Goal: Task Accomplishment & Management: Complete application form

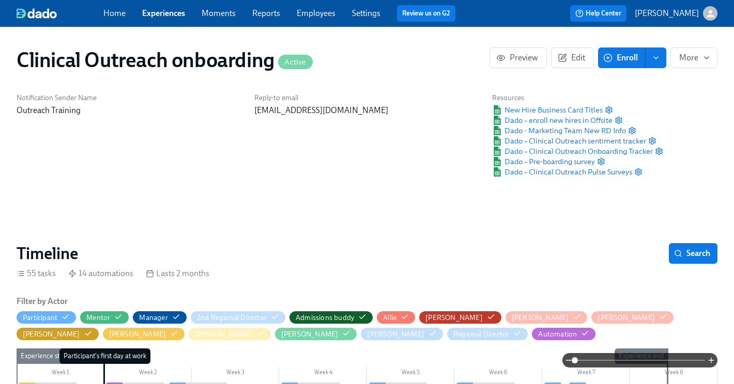
scroll to position [0, 11748]
click at [363, 18] on span "Settings" at bounding box center [366, 13] width 28 height 11
click at [363, 13] on link "Settings" at bounding box center [366, 13] width 28 height 10
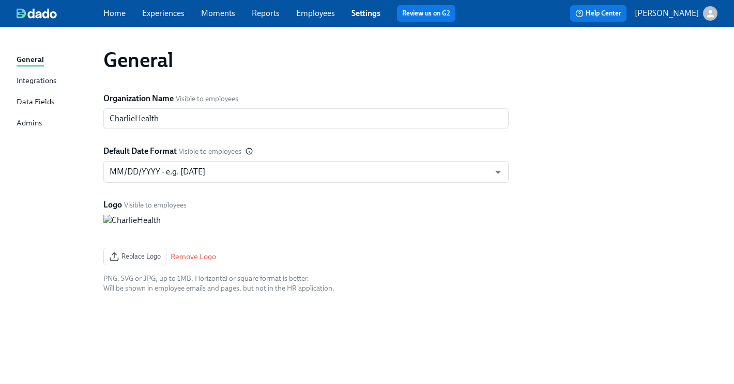
click at [48, 103] on div "Data Fields" at bounding box center [36, 102] width 38 height 13
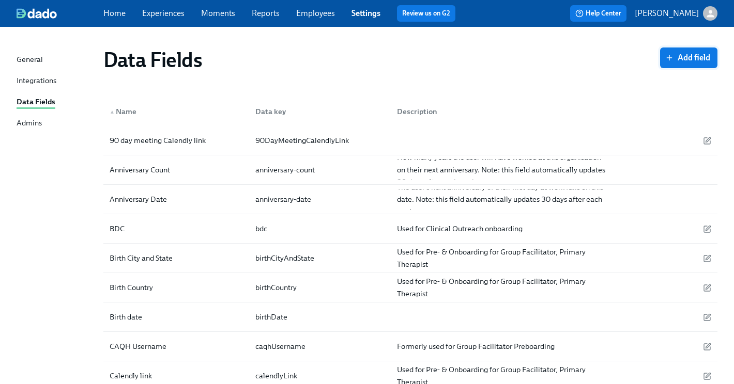
click at [673, 61] on icon "button" at bounding box center [669, 58] width 8 height 8
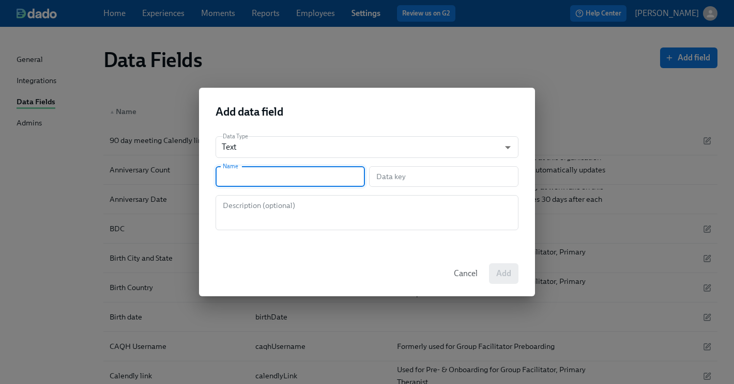
click at [329, 175] on input "text" at bounding box center [289, 176] width 149 height 21
type input "N"
type input "n"
type input "No"
type input "no"
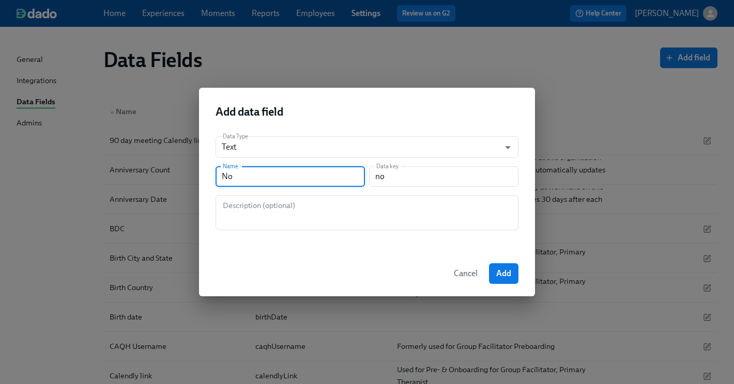
type input "Non"
type input "non"
type input "Non-M"
type input "nonM"
type input "Non-Ma"
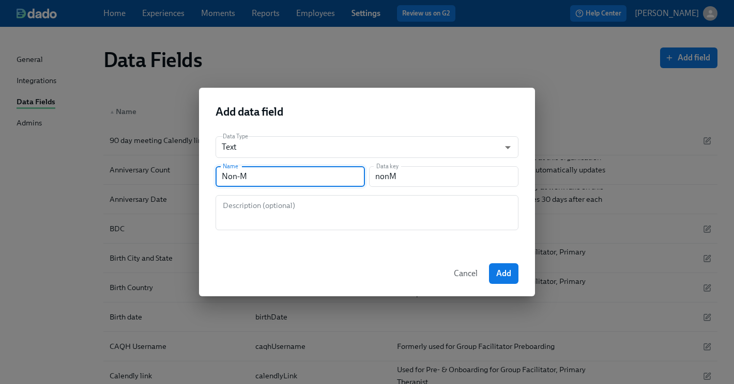
type input "nonMa"
type input "Non-Man"
type input "nonMan"
type input "Non-Mana"
type input "nonMana"
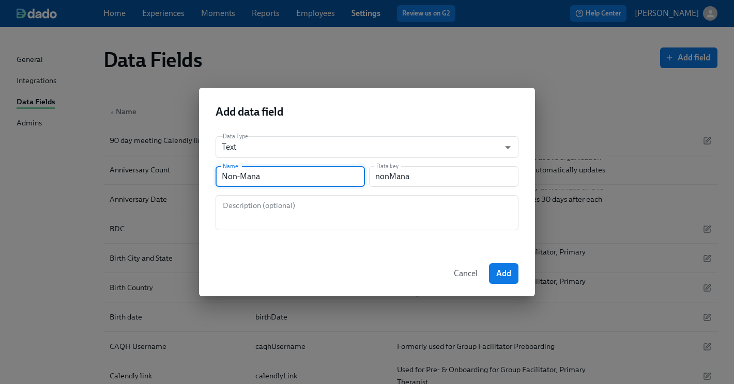
type input "Non-Manag"
type input "nonManag"
type input "Non-Manage"
type input "nonManage"
type input "Non-Manager"
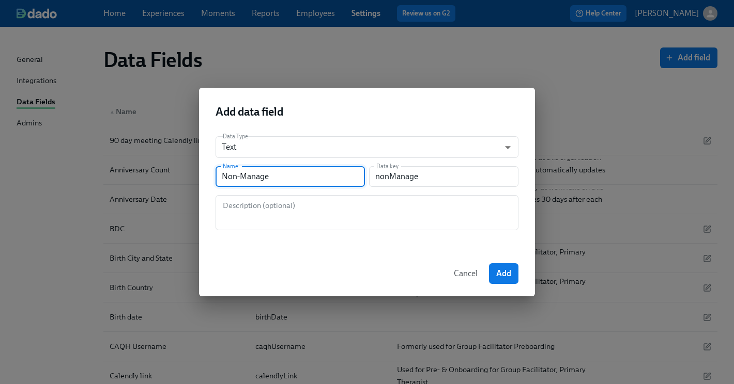
type input "nonManager"
click at [223, 178] on input "Non-Manager" at bounding box center [289, 176] width 149 height 21
type input "PNon-Manager"
type input "pNonManager"
type input "PBNon-Manager"
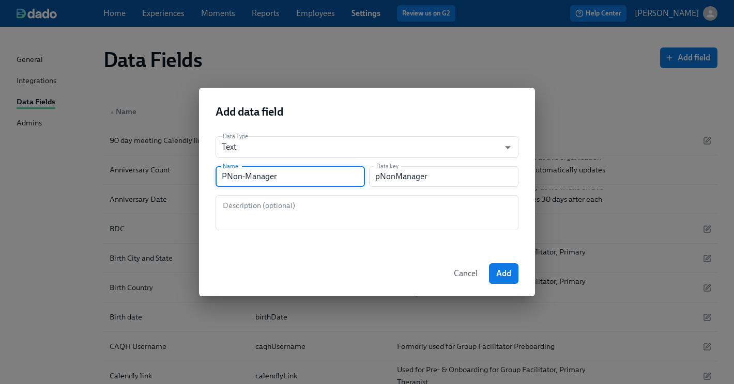
type input "pbNonManager"
type input "PB Non-Manager"
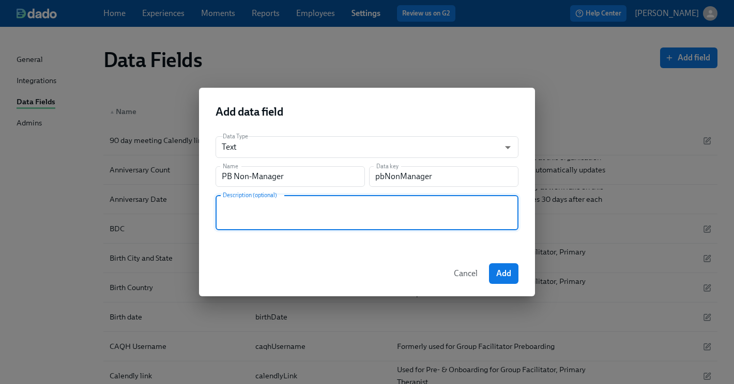
click at [237, 210] on textarea at bounding box center [367, 212] width 290 height 25
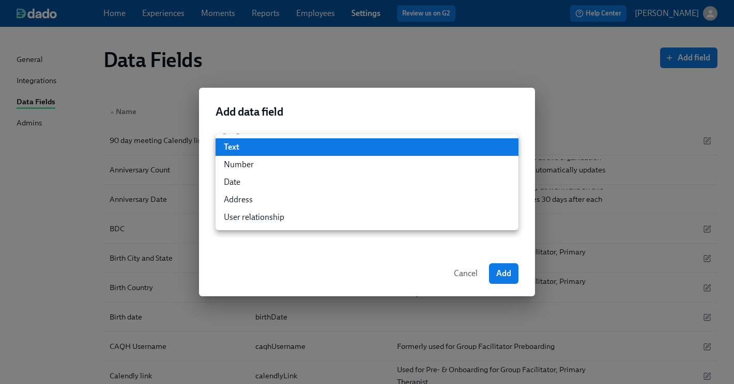
click at [326, 215] on li "User relationship" at bounding box center [366, 218] width 303 height 18
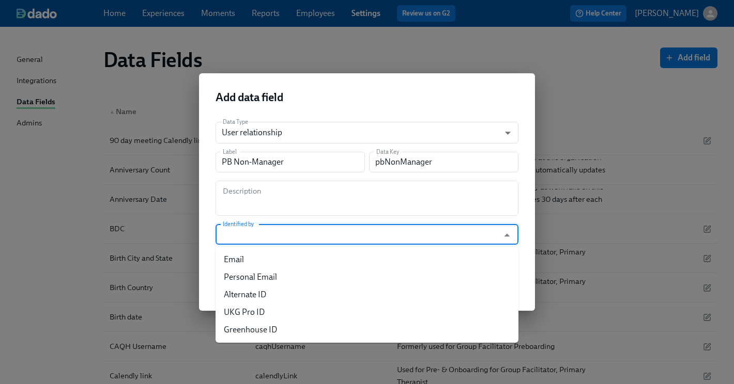
click at [367, 239] on input "Identified by" at bounding box center [357, 234] width 273 height 21
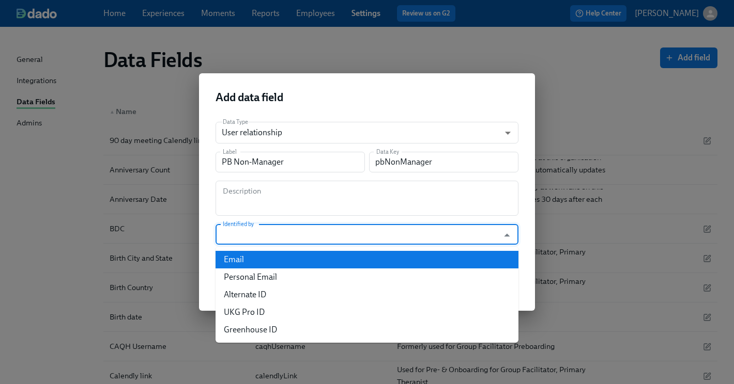
click at [363, 257] on li "Email" at bounding box center [366, 260] width 303 height 18
type input "Email"
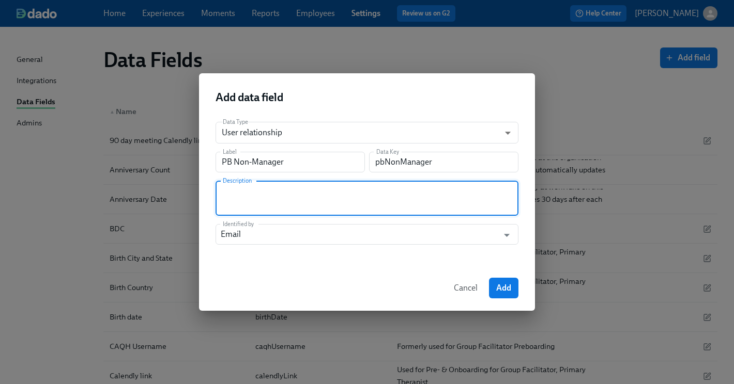
click at [280, 195] on textarea at bounding box center [367, 198] width 290 height 25
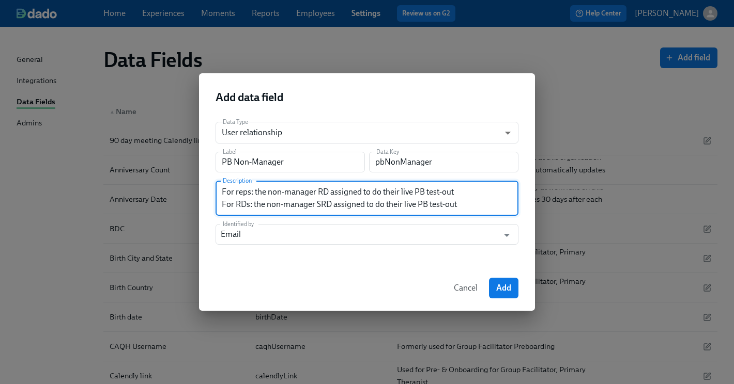
type textarea "For reps: the non-manager RD assigned to do their live PB test-out For RDs: the…"
click at [533, 269] on div "Cancel Add" at bounding box center [367, 288] width 336 height 45
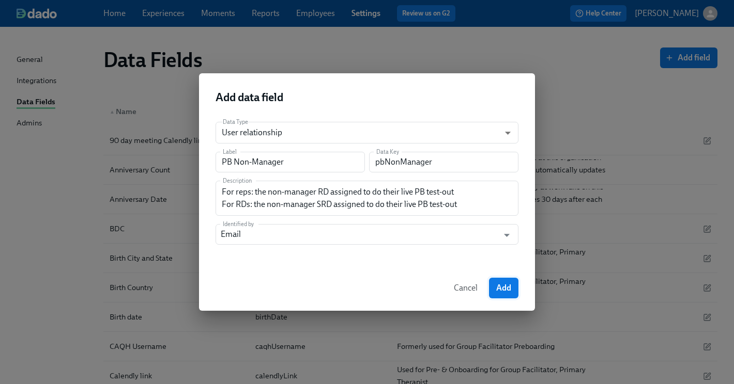
click at [511, 291] on button "Add" at bounding box center [503, 288] width 29 height 21
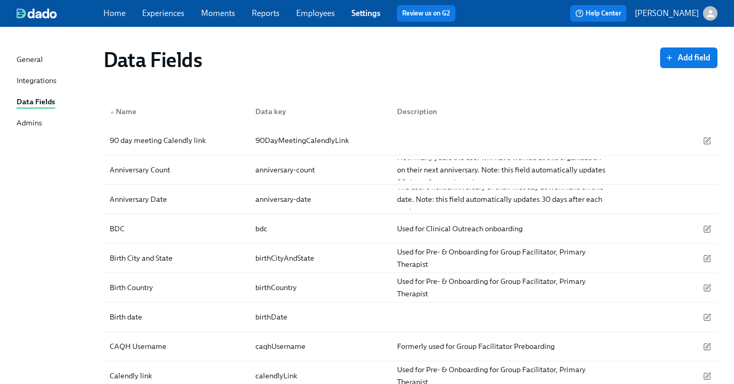
click at [173, 11] on link "Experiences" at bounding box center [163, 13] width 42 height 10
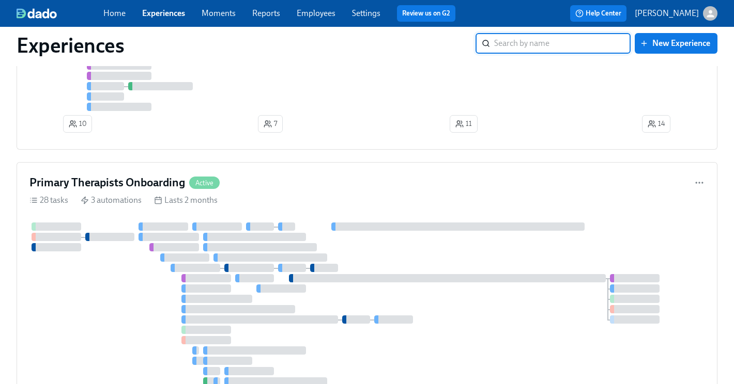
scroll to position [2342, 0]
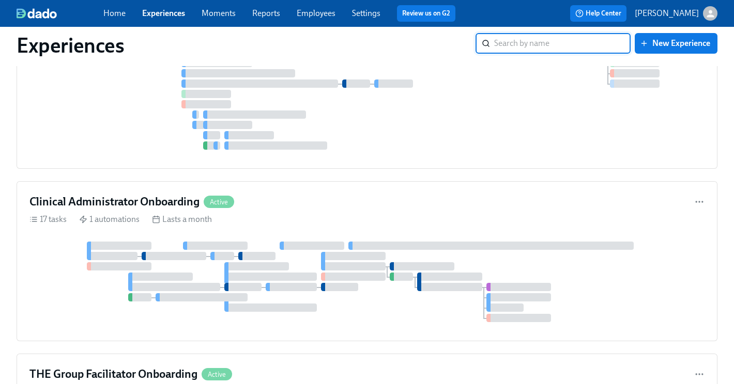
click at [547, 46] on input "search" at bounding box center [562, 43] width 136 height 21
type input "blueprint"
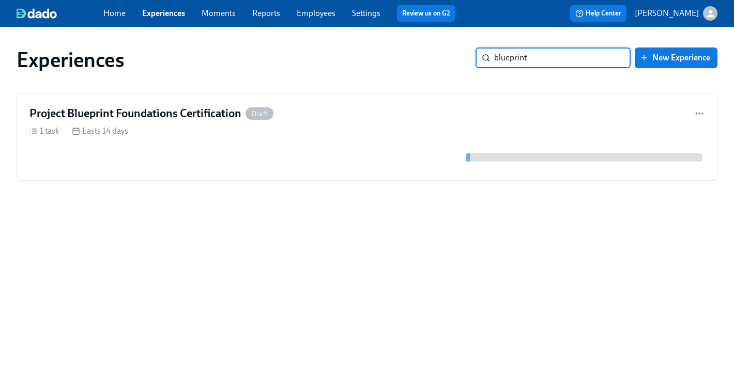
scroll to position [0, 0]
click at [190, 115] on h4 "Project Blueprint Foundations Certification" at bounding box center [135, 114] width 212 height 16
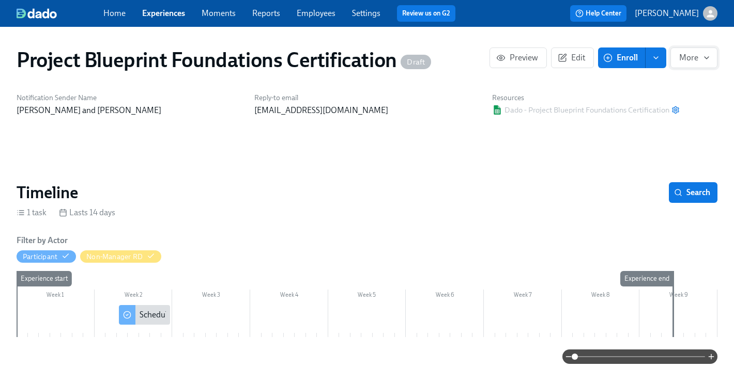
click at [696, 61] on span "More" at bounding box center [693, 58] width 29 height 10
click at [696, 61] on div at bounding box center [367, 192] width 734 height 384
click at [657, 60] on icon "enroll" at bounding box center [656, 58] width 8 height 8
click at [676, 108] on icon "button" at bounding box center [675, 110] width 8 height 8
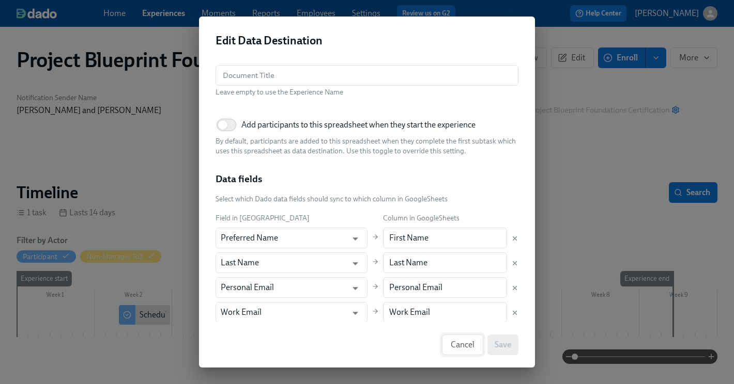
click at [456, 345] on span "Cancel" at bounding box center [463, 345] width 24 height 10
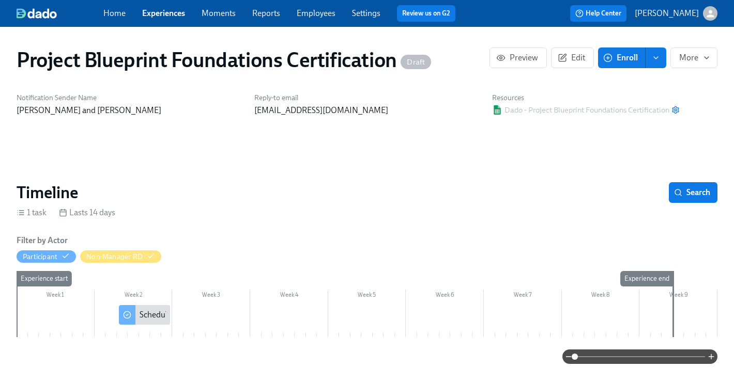
click at [521, 101] on h6 "Resources" at bounding box center [586, 98] width 188 height 10
click at [361, 12] on link "Settings" at bounding box center [366, 13] width 28 height 10
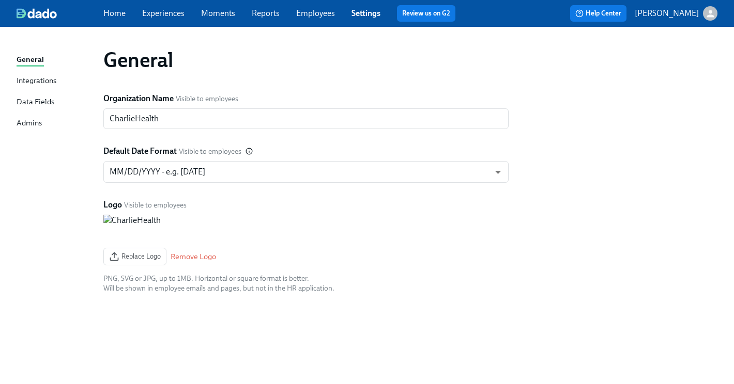
click at [150, 13] on link "Experiences" at bounding box center [163, 13] width 42 height 10
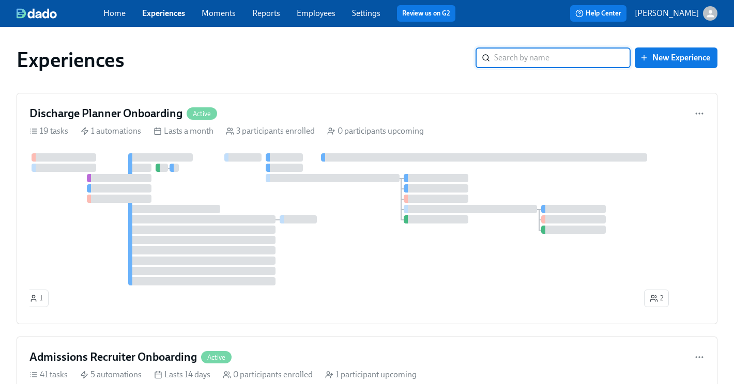
click at [513, 51] on input "search" at bounding box center [562, 58] width 136 height 21
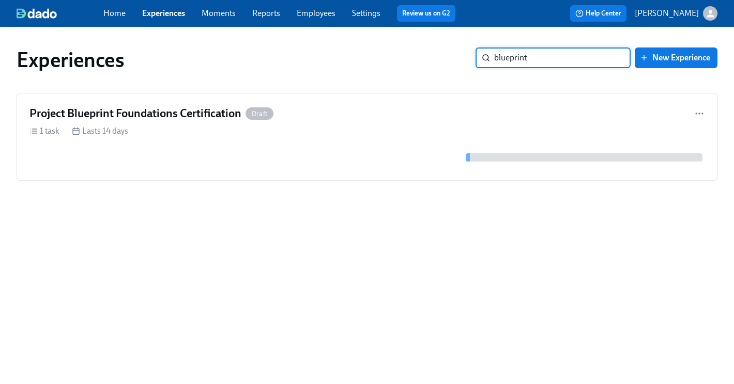
type input "blueprint"
click at [672, 12] on p "[PERSON_NAME]" at bounding box center [667, 13] width 64 height 11
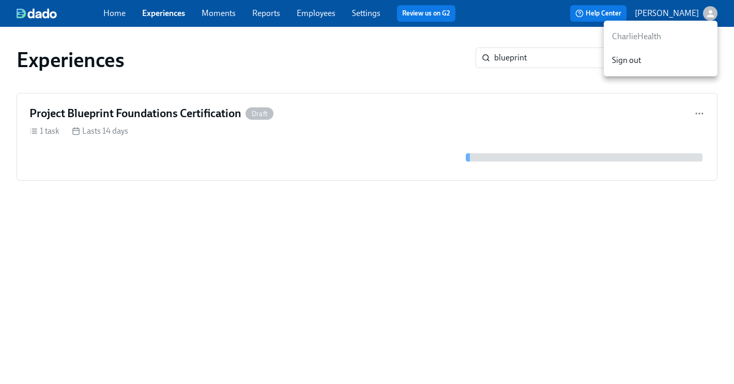
click at [672, 12] on div at bounding box center [367, 192] width 734 height 384
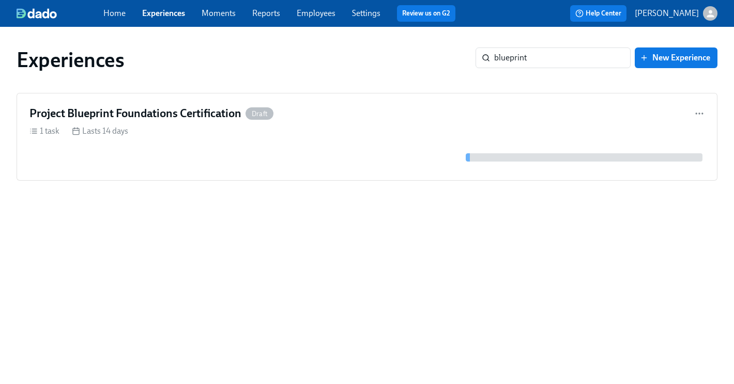
click at [709, 11] on icon "button" at bounding box center [709, 13] width 7 height 7
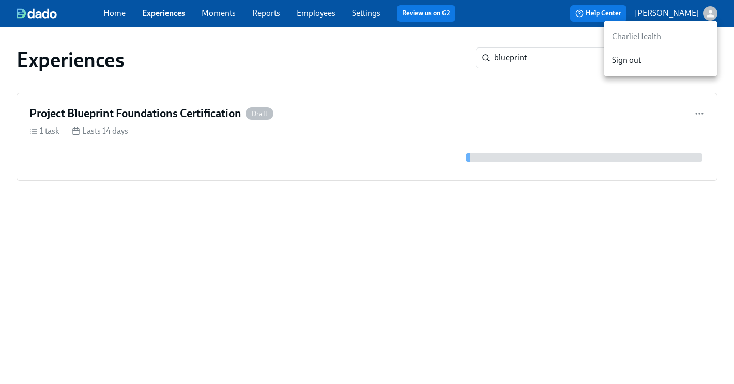
click at [709, 11] on div at bounding box center [367, 192] width 734 height 384
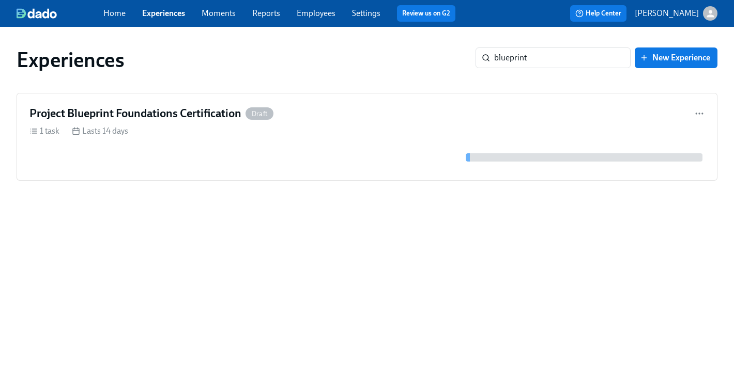
click at [113, 16] on link "Home" at bounding box center [114, 13] width 22 height 10
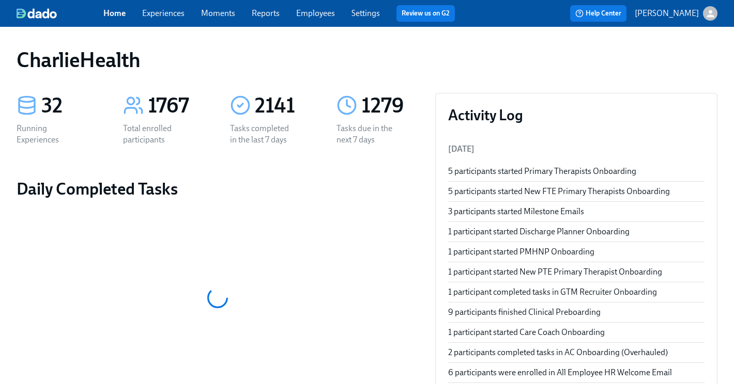
click at [156, 11] on link "Experiences" at bounding box center [163, 13] width 42 height 10
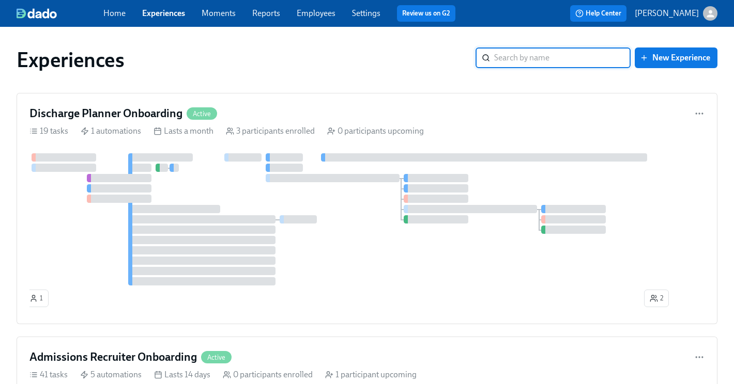
click at [535, 61] on input "search" at bounding box center [562, 58] width 136 height 21
type input "l"
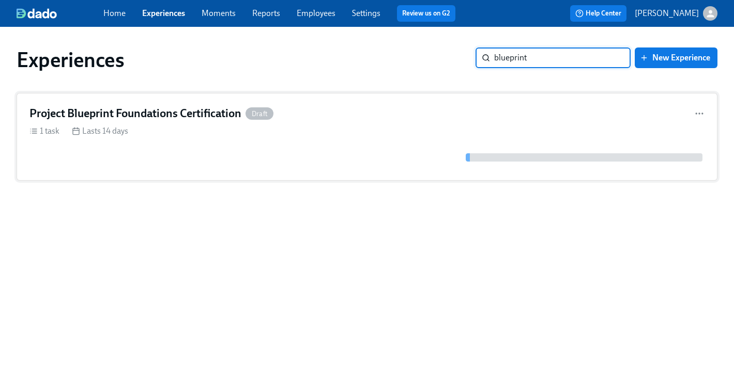
type input "blueprint"
click at [169, 110] on h4 "Project Blueprint Foundations Certification" at bounding box center [135, 114] width 212 height 16
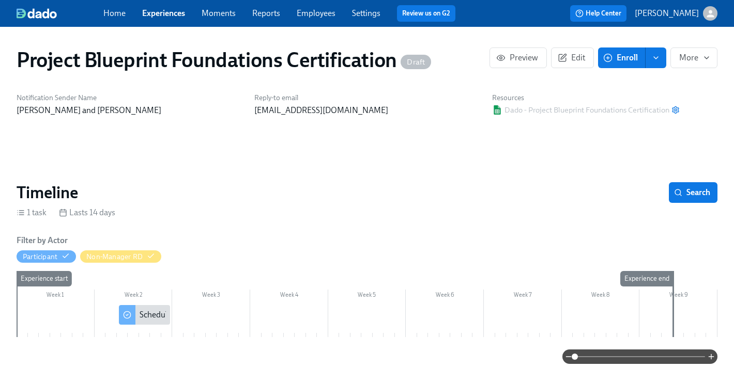
click at [659, 60] on icon "enroll" at bounding box center [656, 58] width 8 height 8
click at [320, 16] on link "Employees" at bounding box center [316, 13] width 39 height 10
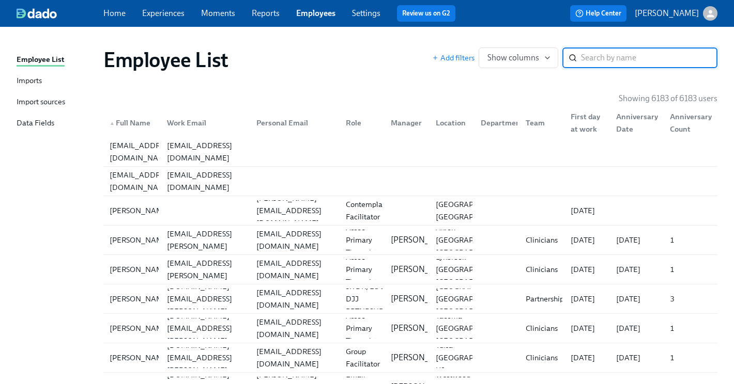
click at [44, 104] on div "Import sources" at bounding box center [41, 102] width 49 height 13
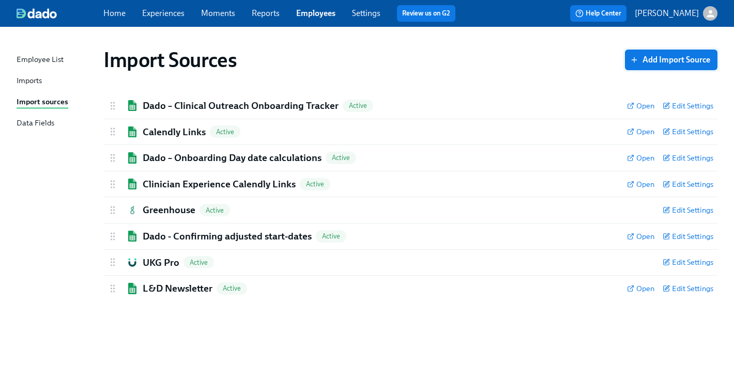
click at [660, 56] on span "Add Import Source" at bounding box center [671, 60] width 78 height 10
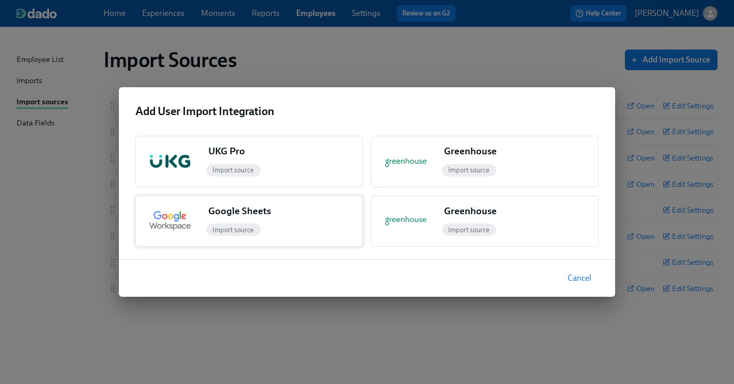
click at [173, 224] on img "button" at bounding box center [169, 221] width 41 height 21
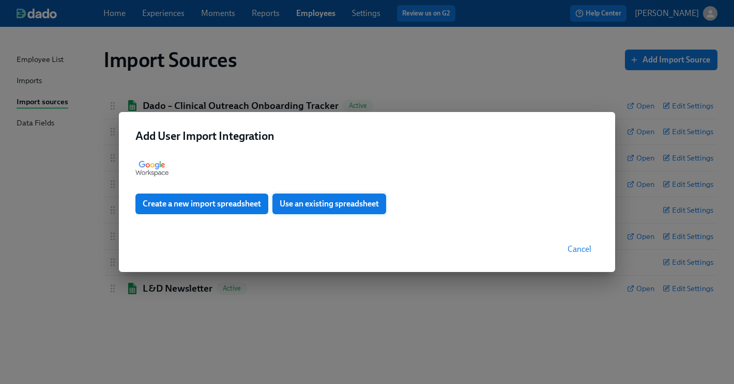
click at [301, 207] on span "Use an existing spreadsheet" at bounding box center [329, 204] width 99 height 10
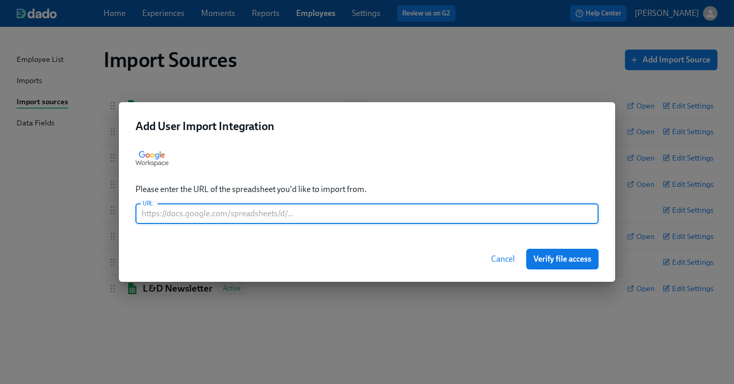
click at [369, 213] on input "text" at bounding box center [366, 214] width 463 height 21
paste input "[URL][DOMAIN_NAME]"
type input "[URL][DOMAIN_NAME]"
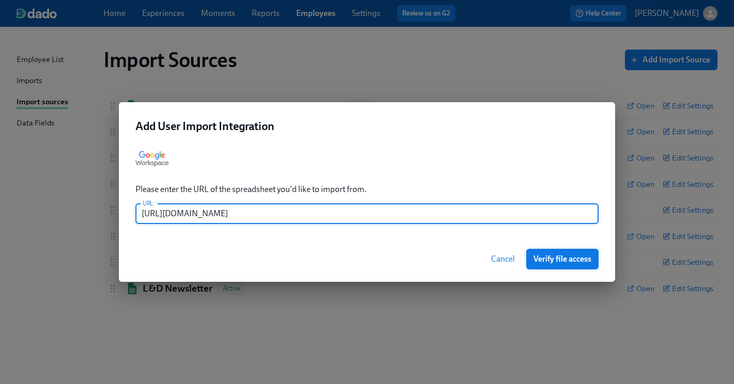
click at [562, 258] on span "Verify file access" at bounding box center [562, 259] width 58 height 10
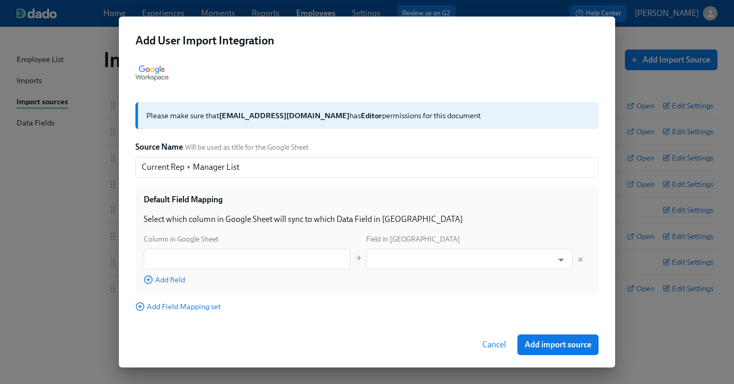
scroll to position [2, 0]
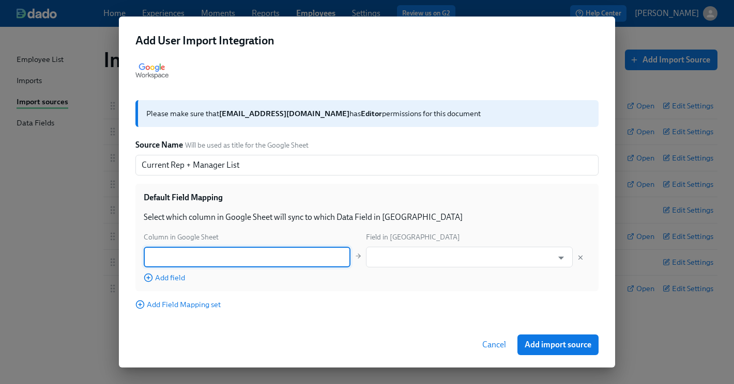
click at [329, 258] on input "text" at bounding box center [247, 257] width 207 height 21
click at [189, 258] on input "text" at bounding box center [247, 257] width 207 height 21
click at [286, 259] on input "text" at bounding box center [247, 257] width 207 height 21
paste input "PB Non-Manager"
type input "PB Non-Manager"
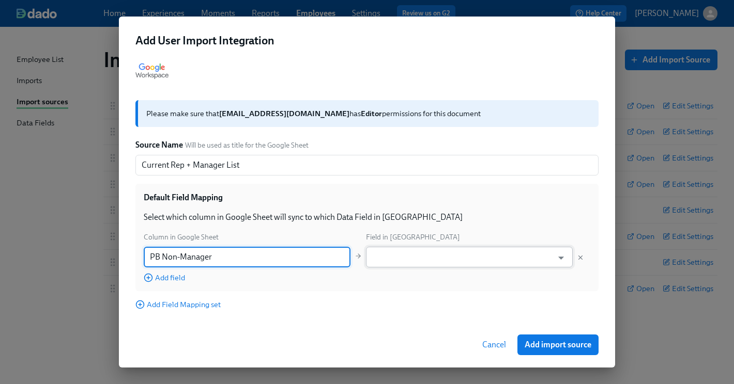
click at [383, 257] on input "text" at bounding box center [461, 257] width 181 height 21
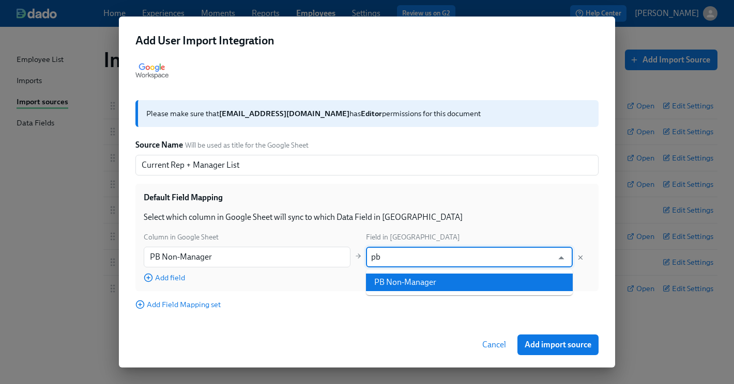
click at [398, 286] on li "PB Non-Manager" at bounding box center [469, 283] width 207 height 18
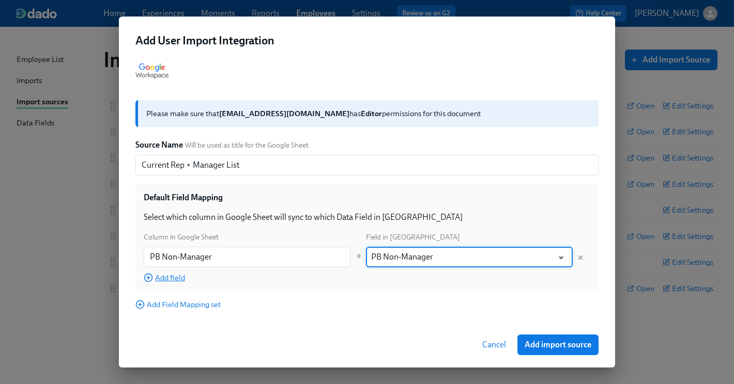
type input "PB Non-Manager"
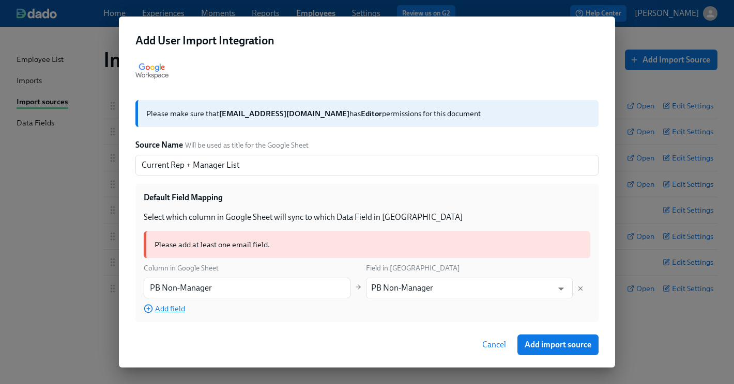
click at [166, 278] on div "Column in Google Sheet Field in Dado PB Non-Manager ​ PB Non-Manager ​ Add field" at bounding box center [367, 289] width 446 height 52
click at [170, 312] on span "Add field" at bounding box center [164, 309] width 41 height 10
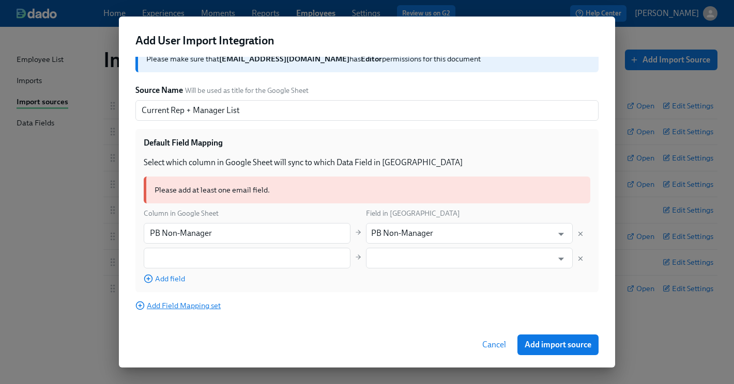
scroll to position [58, 0]
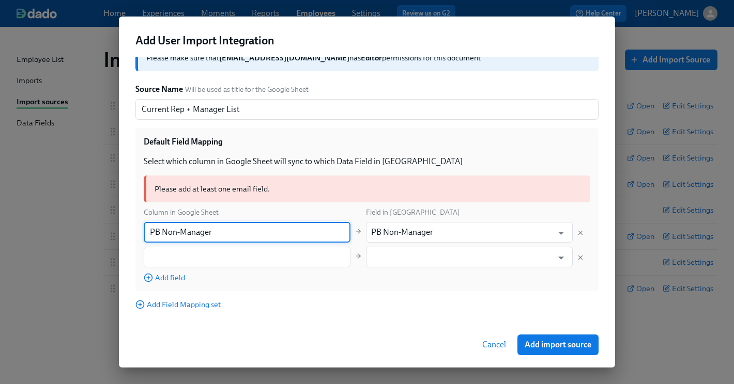
click at [318, 230] on input "PB Non-Manager" at bounding box center [247, 232] width 207 height 21
drag, startPoint x: 224, startPoint y: 233, endPoint x: 120, endPoint y: 222, distance: 104.5
click at [120, 222] on div "Please make sure that [EMAIL_ADDRESS][DOMAIN_NAME] has Editor permissions for t…" at bounding box center [367, 190] width 496 height 266
paste input "Email"
type input "PB Non-Manager Email"
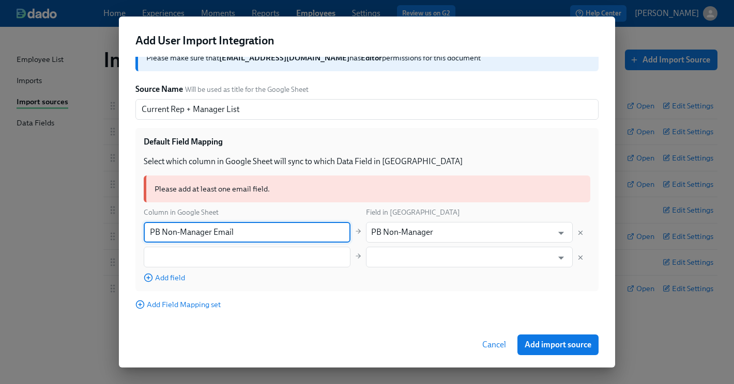
click at [412, 292] on div "Please make sure that [EMAIL_ADDRESS][DOMAIN_NAME] has Editor permissions for t…" at bounding box center [367, 190] width 496 height 266
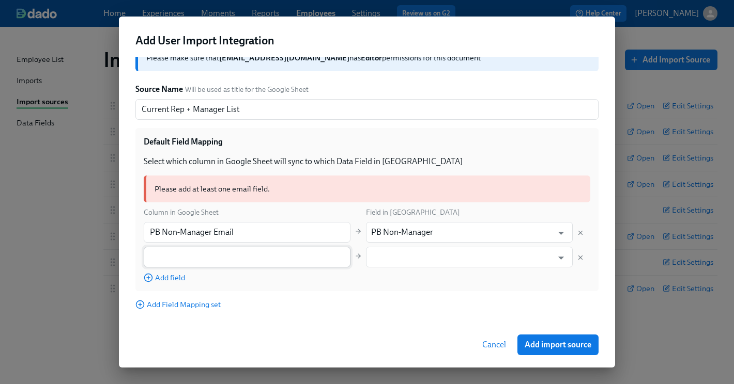
click at [248, 249] on input "text" at bounding box center [247, 257] width 207 height 21
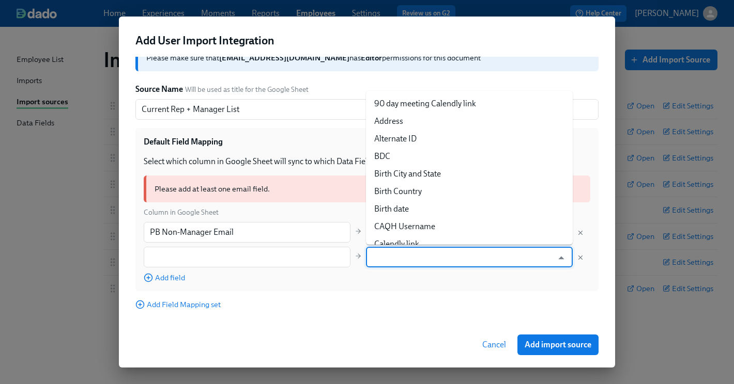
click at [544, 257] on input "text" at bounding box center [461, 257] width 181 height 21
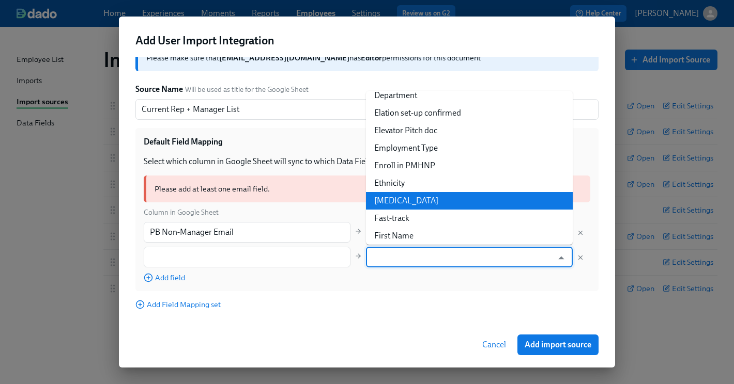
scroll to position [496, 0]
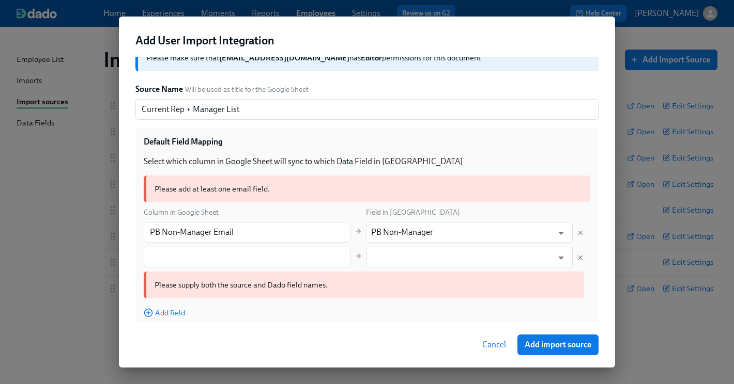
click at [501, 345] on span "Cancel" at bounding box center [494, 345] width 24 height 10
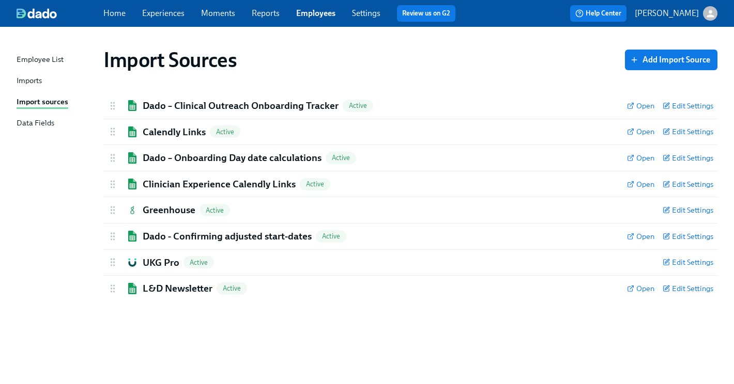
click at [24, 120] on div "Data Fields" at bounding box center [36, 123] width 38 height 13
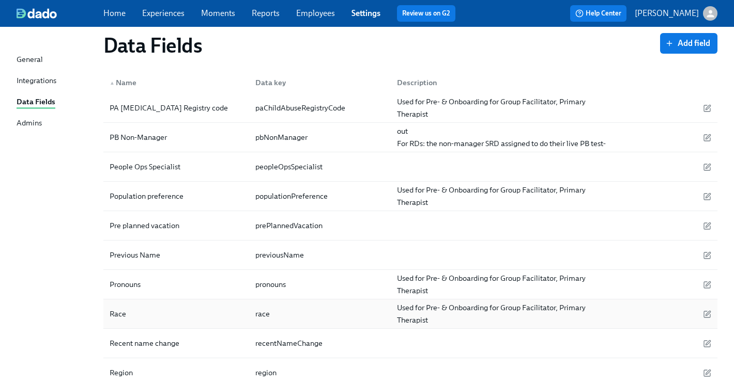
scroll to position [1769, 0]
click at [706, 135] on icon "button" at bounding box center [707, 139] width 8 height 8
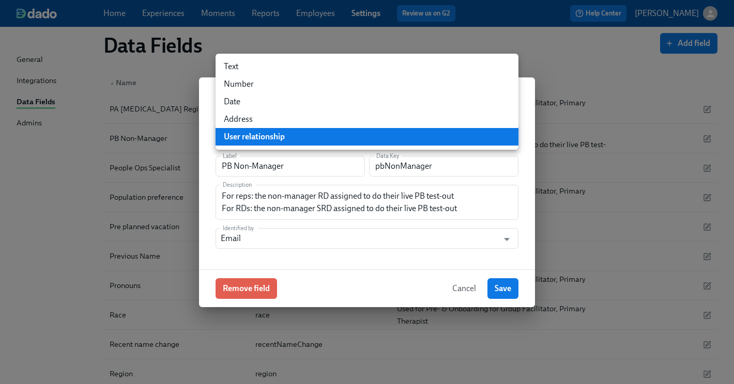
click at [409, 268] on div at bounding box center [367, 192] width 734 height 384
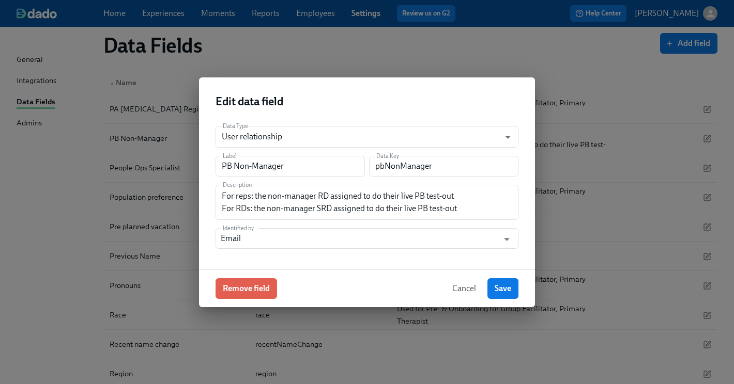
click at [457, 289] on span "Cancel" at bounding box center [464, 289] width 24 height 10
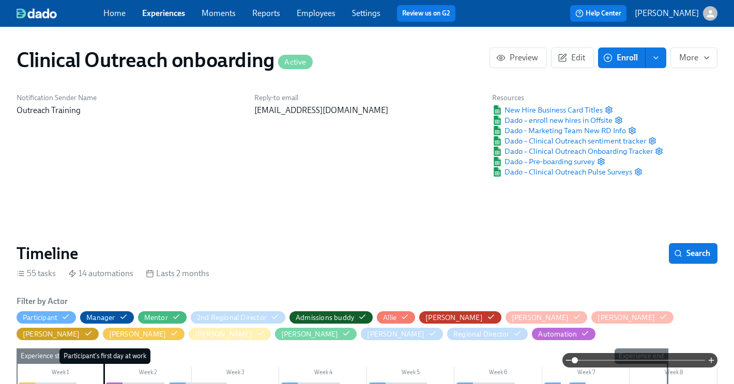
scroll to position [0, 11748]
